Goal: Find specific page/section: Find specific page/section

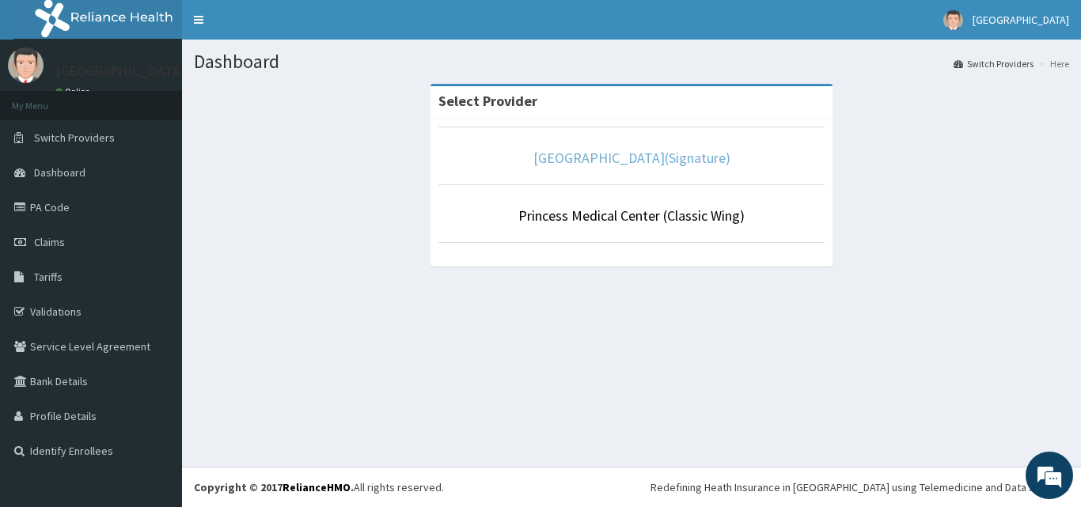
click at [625, 159] on link "[GEOGRAPHIC_DATA](Signature)" at bounding box center [631, 158] width 197 height 18
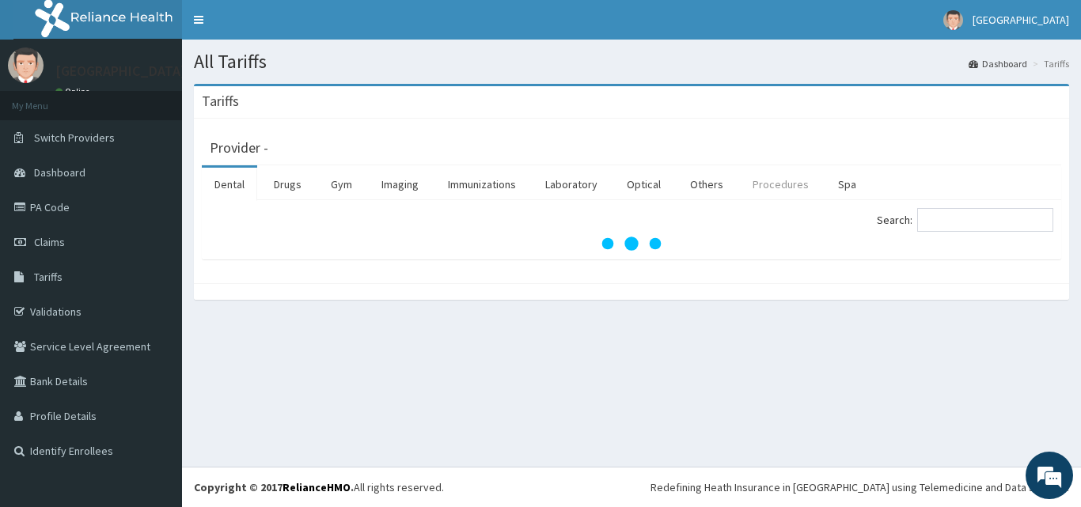
click at [767, 187] on link "Procedures" at bounding box center [780, 184] width 81 height 33
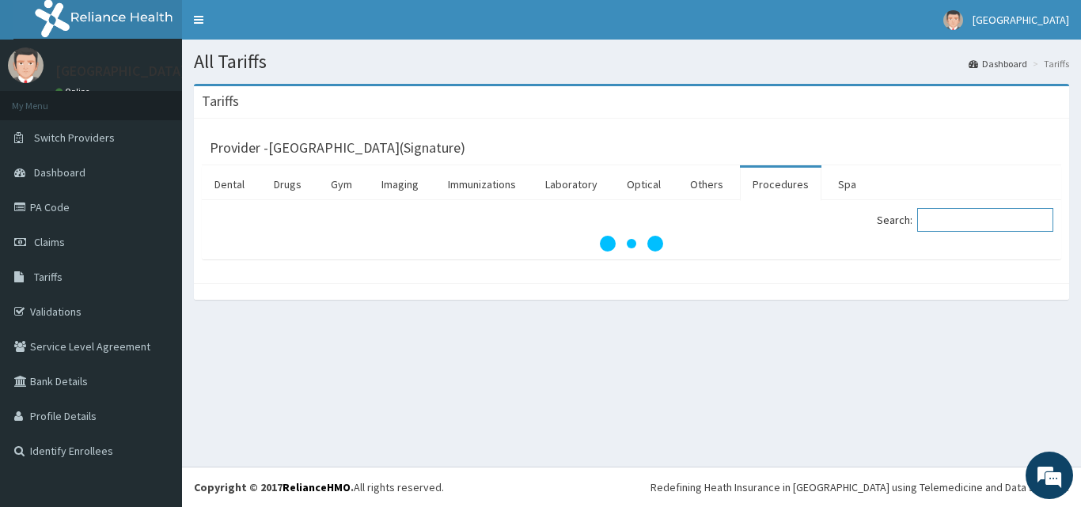
click at [943, 230] on input "Search:" at bounding box center [985, 220] width 136 height 24
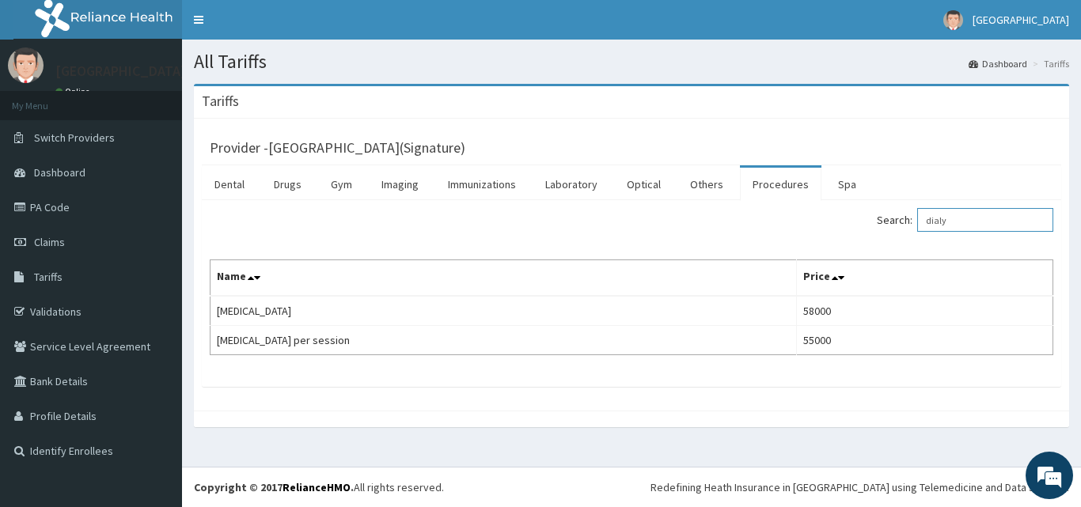
type input "dialy"
click at [697, 184] on link "Others" at bounding box center [706, 184] width 59 height 33
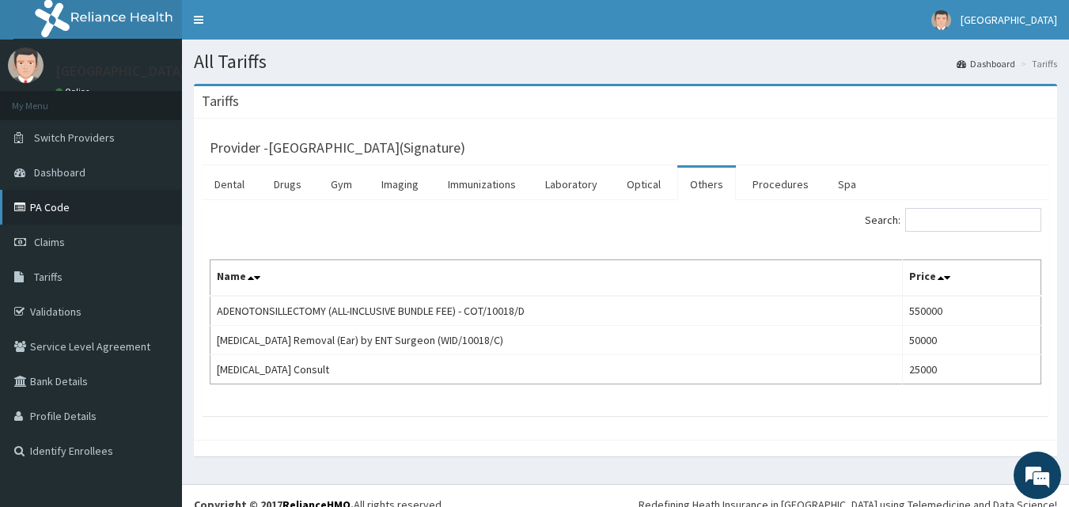
click at [47, 217] on link "PA Code" at bounding box center [91, 207] width 182 height 35
